Goal: Task Accomplishment & Management: Complete application form

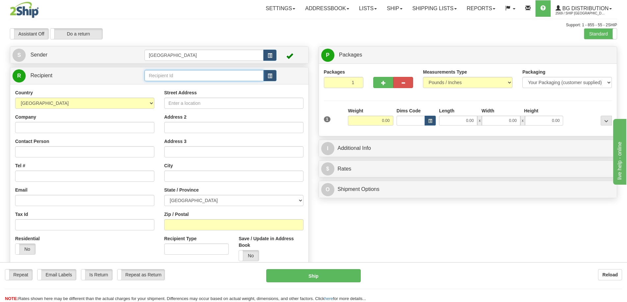
click at [162, 74] on input "text" at bounding box center [203, 75] width 119 height 11
click at [157, 88] on div "80014" at bounding box center [202, 85] width 113 height 7
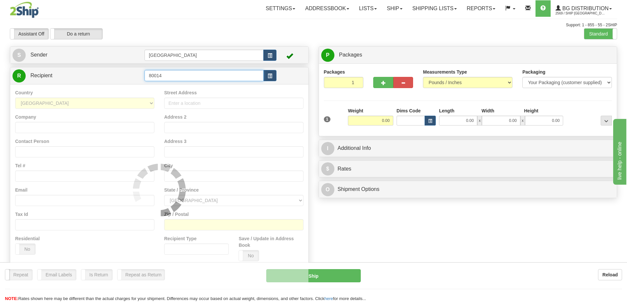
type input "80014"
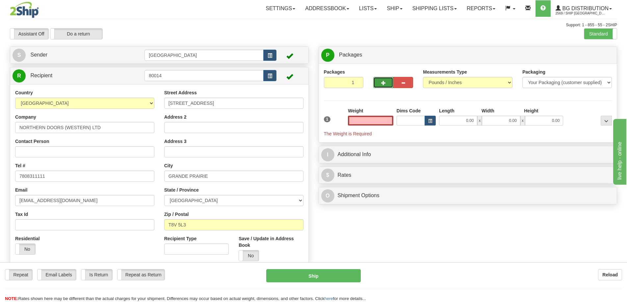
type input "0.00"
click at [386, 82] on button "button" at bounding box center [383, 82] width 20 height 11
type input "4"
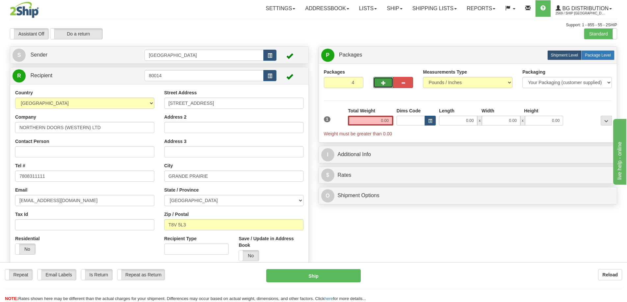
click at [597, 54] on span "Package Level" at bounding box center [598, 55] width 26 height 5
radio input "true"
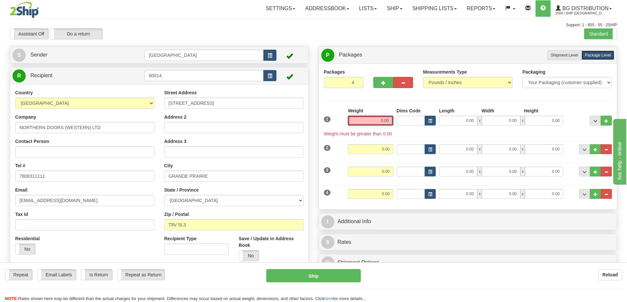
click at [389, 122] on input "0.00" at bounding box center [370, 121] width 45 height 10
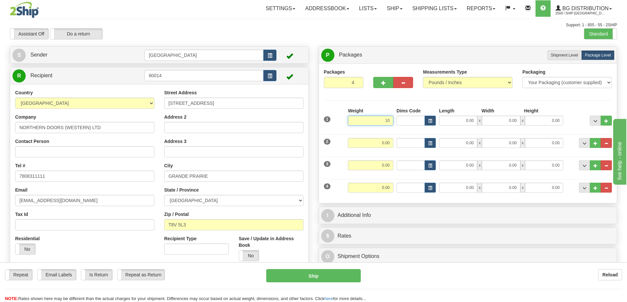
type input "10.00"
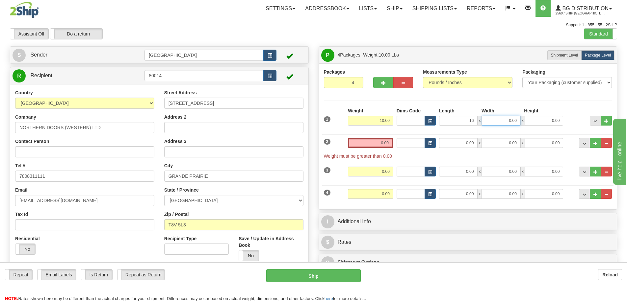
type input "16.00"
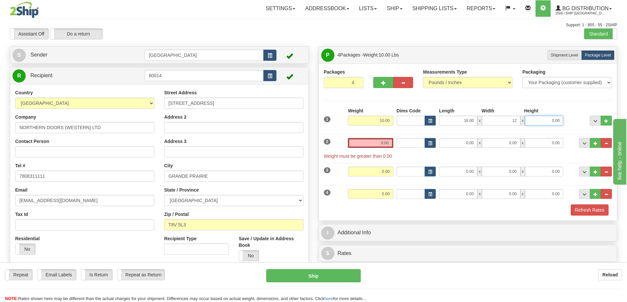
type input "12.00"
type input "7.00"
click at [388, 144] on input "0.00" at bounding box center [370, 143] width 45 height 10
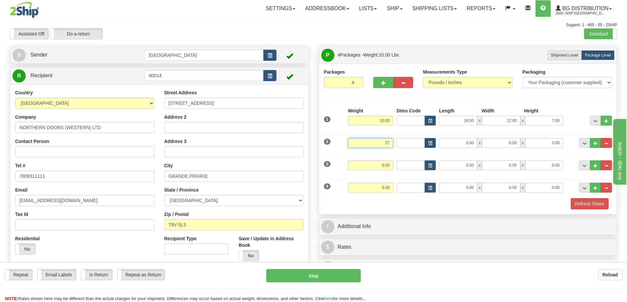
type input "27.00"
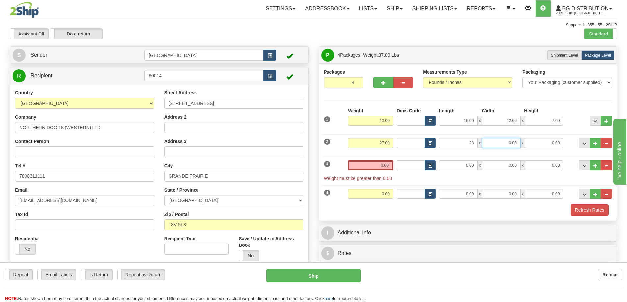
type input "28.00"
type input "16.00"
type input "4.00"
click at [390, 165] on input "0.00" at bounding box center [370, 166] width 45 height 10
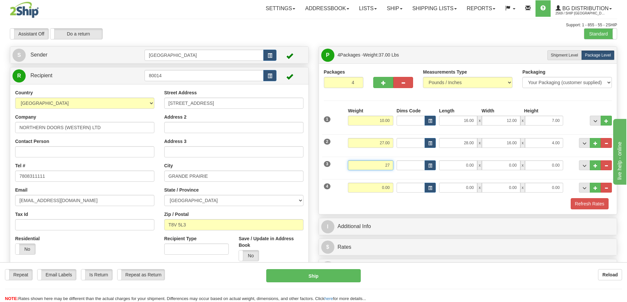
type input "27.00"
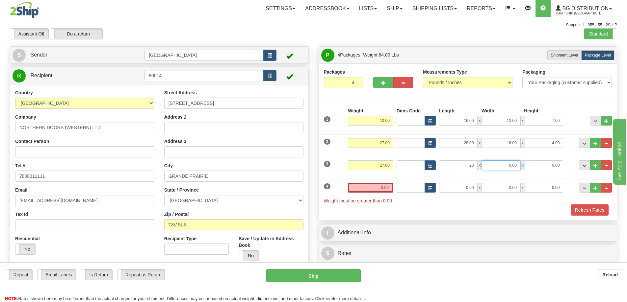
type input "28.00"
type input "16.00"
type input "4.00"
click at [389, 187] on input "0.00" at bounding box center [370, 188] width 45 height 10
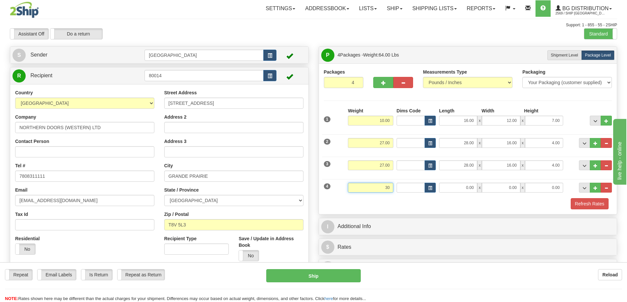
type input "30.00"
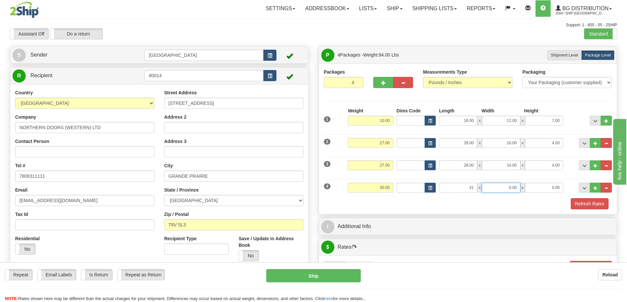
type input "41.00"
type input "5.00"
type input "10.00"
click at [589, 202] on button "Refresh Rates" at bounding box center [590, 203] width 38 height 11
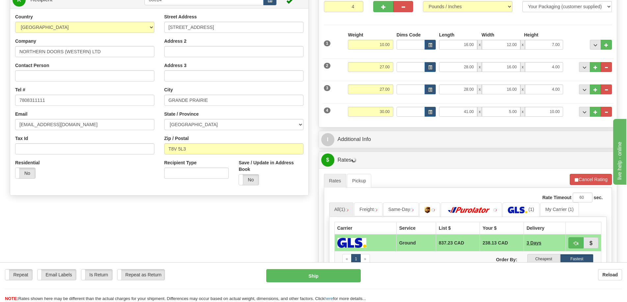
scroll to position [132, 0]
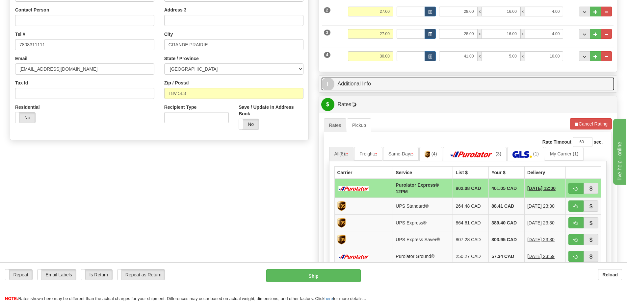
click at [419, 84] on link "I Additional Info" at bounding box center [468, 83] width 294 height 13
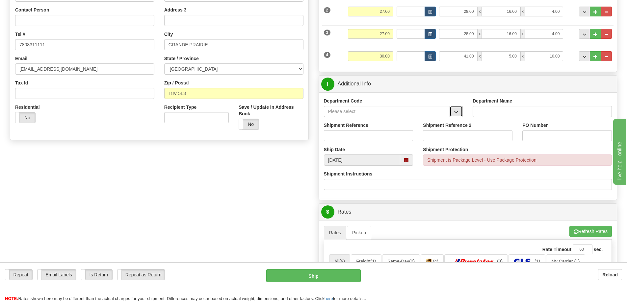
click at [455, 113] on span "button" at bounding box center [456, 112] width 5 height 4
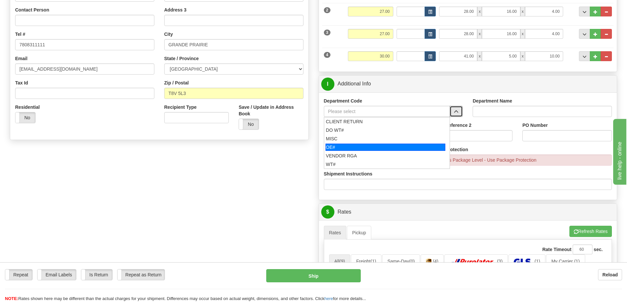
click at [397, 147] on div "OE#" at bounding box center [385, 147] width 120 height 7
type input "OE#"
type input "ORDERS"
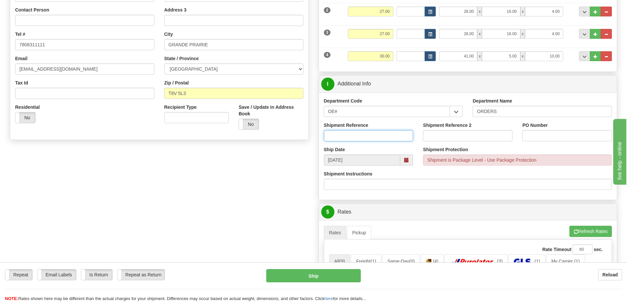
click at [394, 133] on input "Shipment Reference" at bounding box center [369, 135] width 90 height 11
type input "90040027-00"
click at [534, 136] on input "PO Number" at bounding box center [567, 135] width 90 height 11
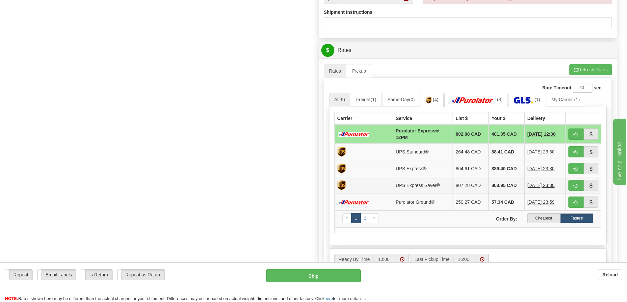
scroll to position [296, 0]
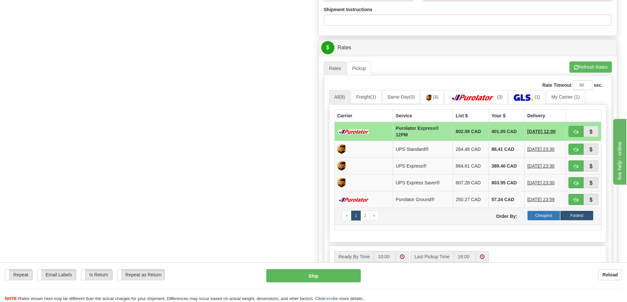
type input "AL40687"
click at [538, 214] on label "Cheapest" at bounding box center [543, 216] width 33 height 10
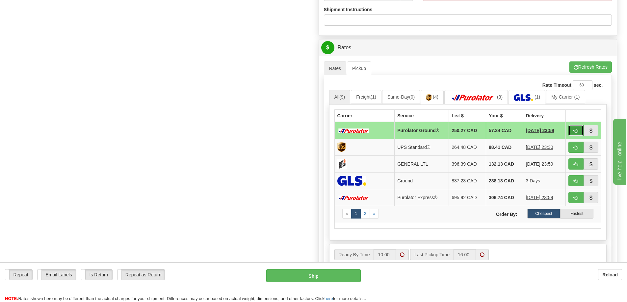
click at [574, 130] on span "button" at bounding box center [576, 131] width 5 height 4
type input "260"
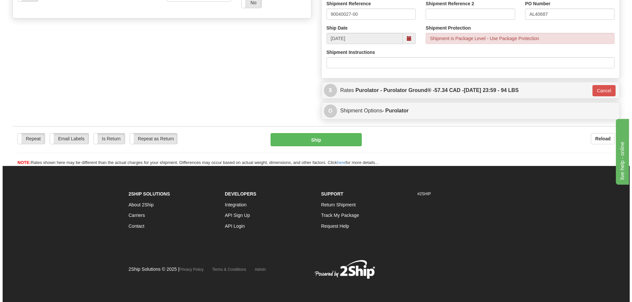
scroll to position [254, 0]
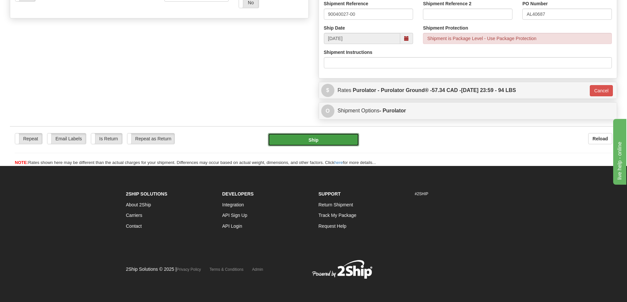
click at [315, 137] on button "Ship" at bounding box center [313, 139] width 91 height 13
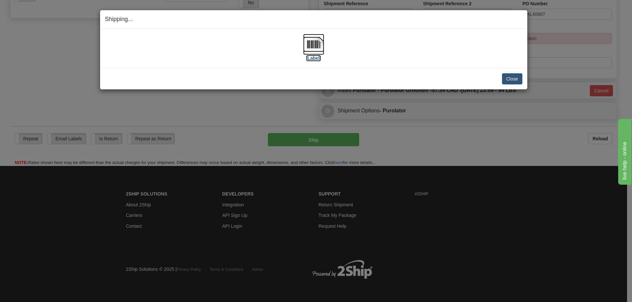
click at [315, 59] on label "[Label]" at bounding box center [313, 58] width 15 height 7
click at [512, 83] on button "Close" at bounding box center [512, 78] width 20 height 11
